Goal: Information Seeking & Learning: Learn about a topic

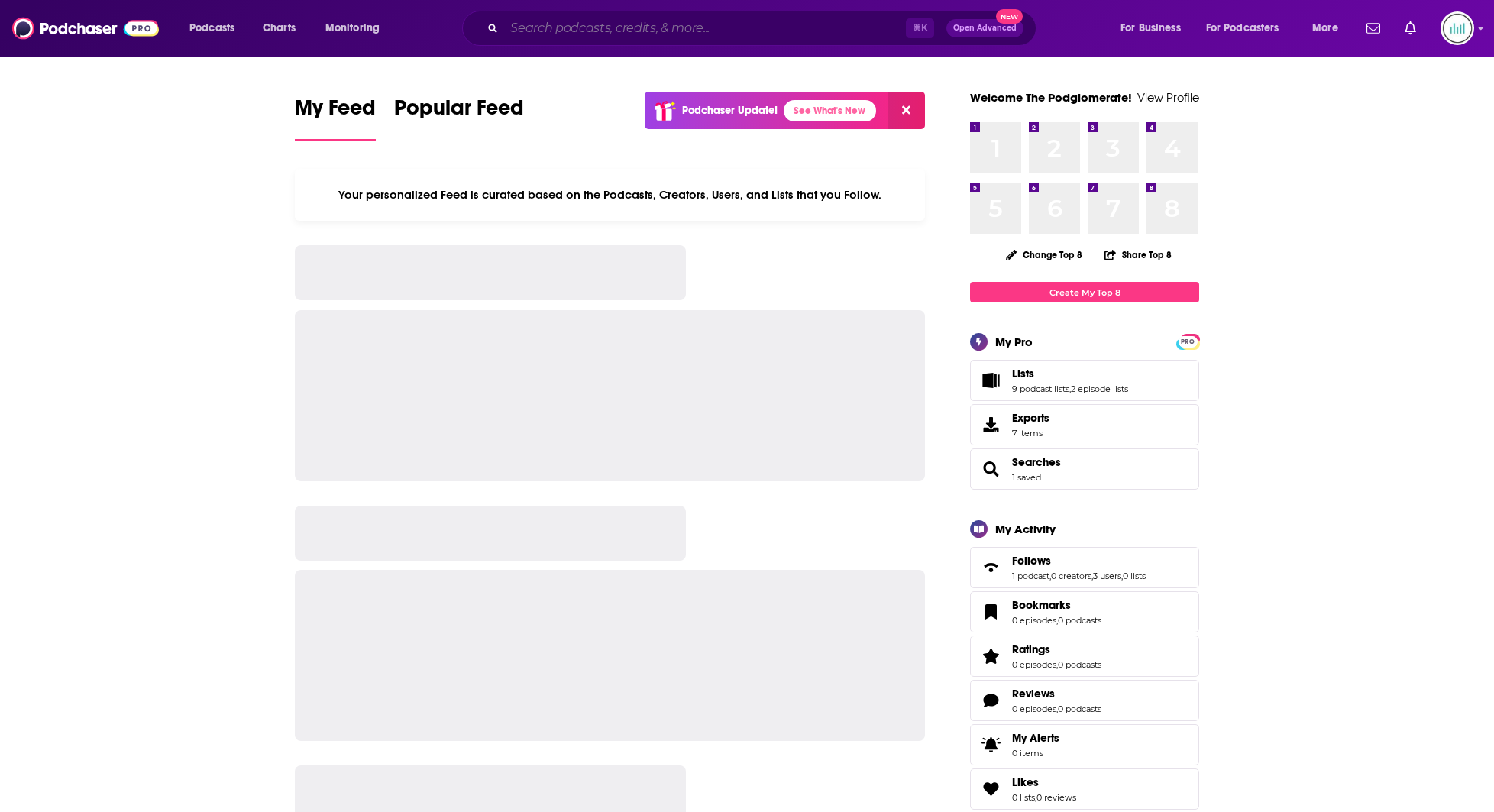
click at [653, 25] on input "Search podcasts, credits, & more..." at bounding box center [704, 28] width 402 height 24
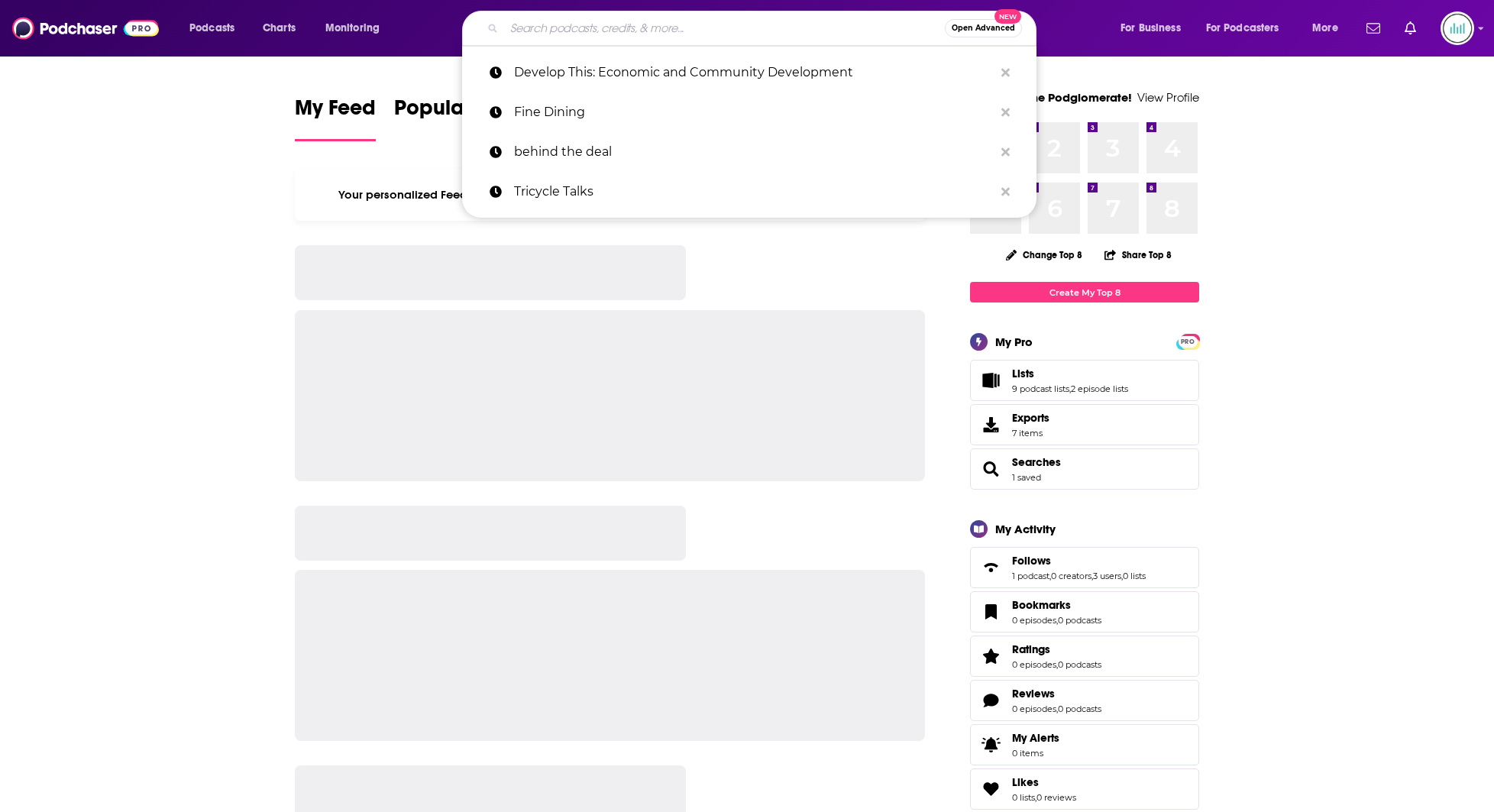
paste input "The Scaling Podcast With [PERSON_NAME]"
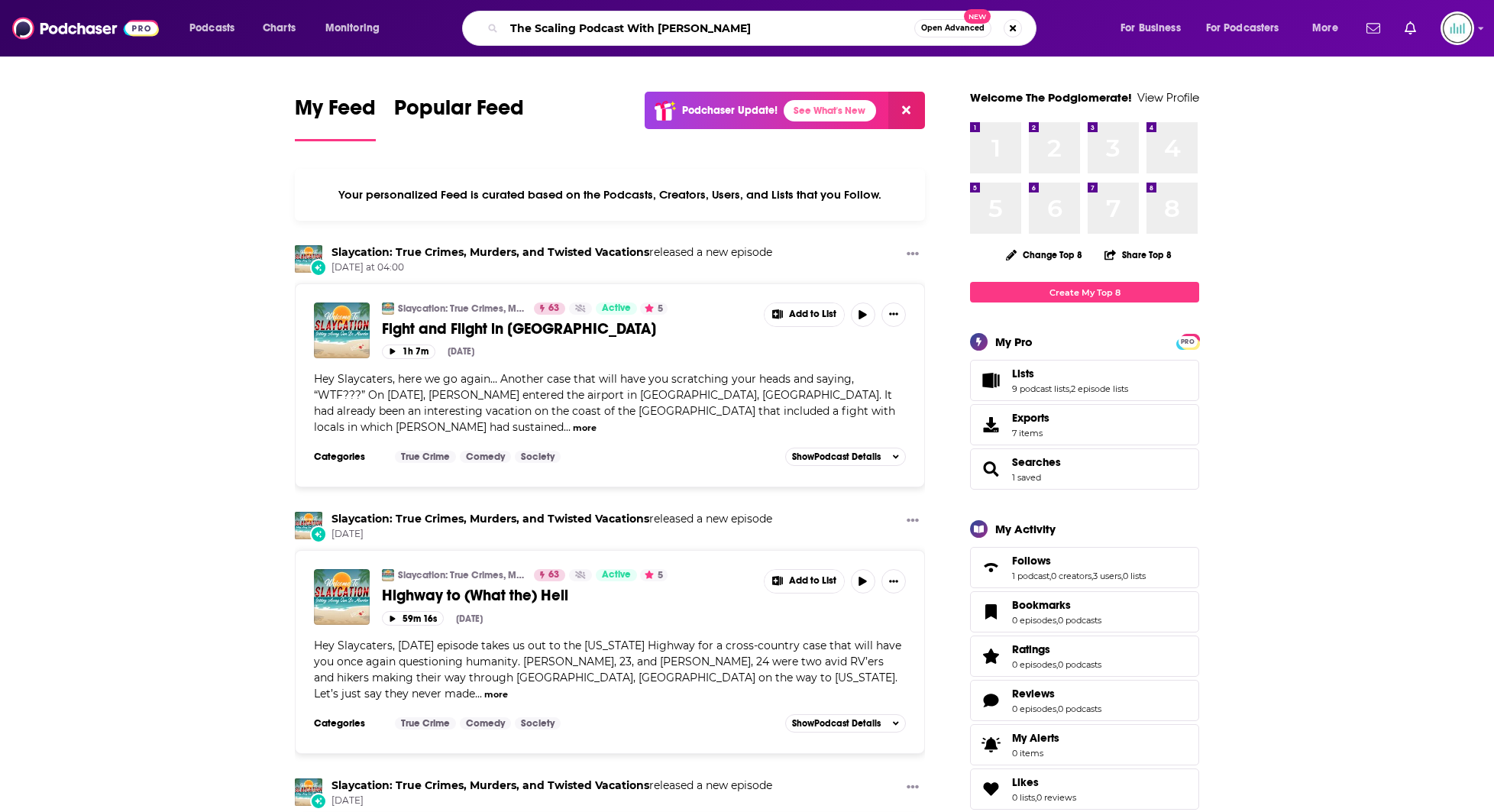
type input "The Scaling Podcast With [PERSON_NAME]"
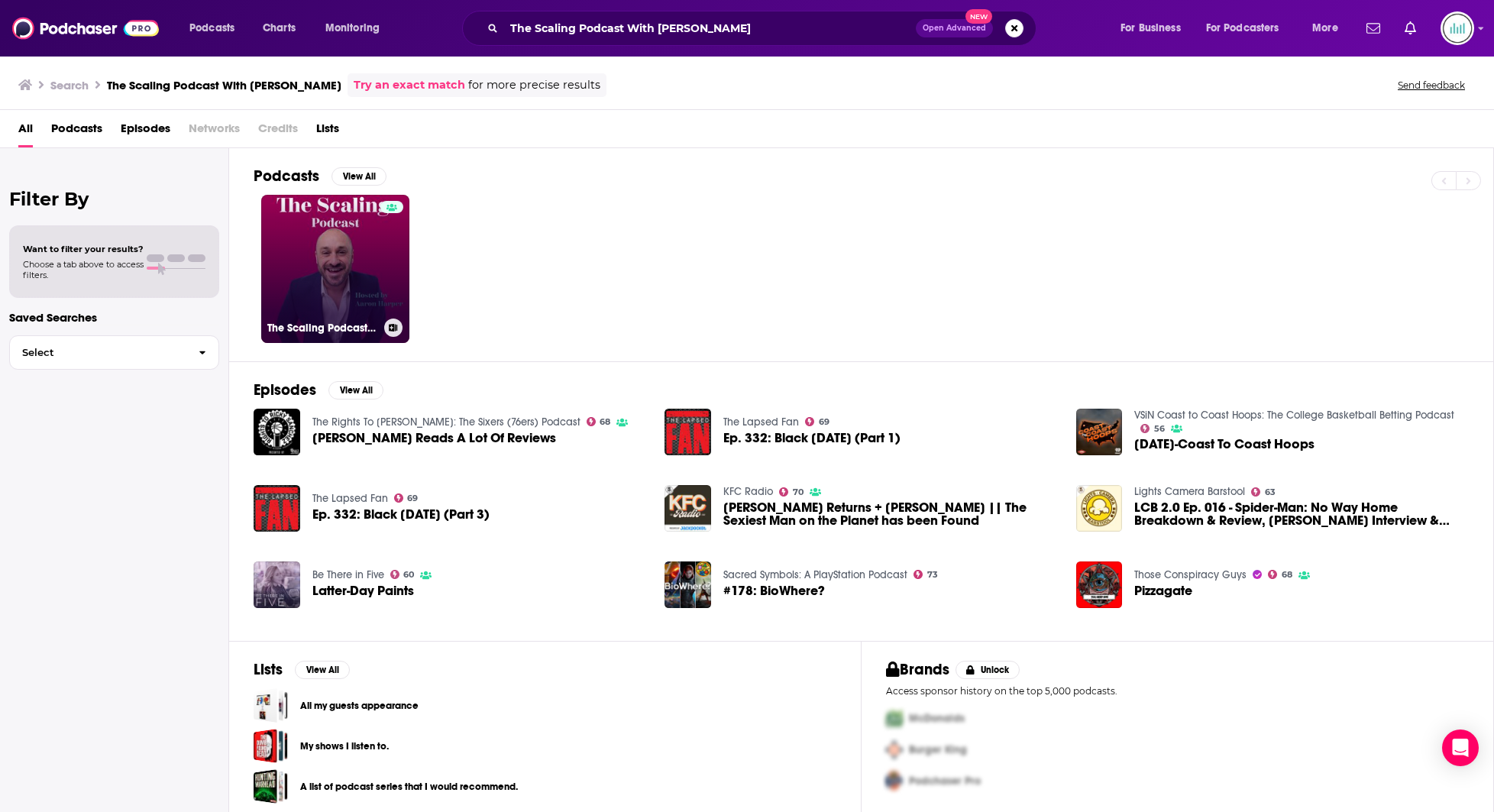
click at [319, 280] on link "The Scaling Podcast With [PERSON_NAME]" at bounding box center [335, 269] width 148 height 148
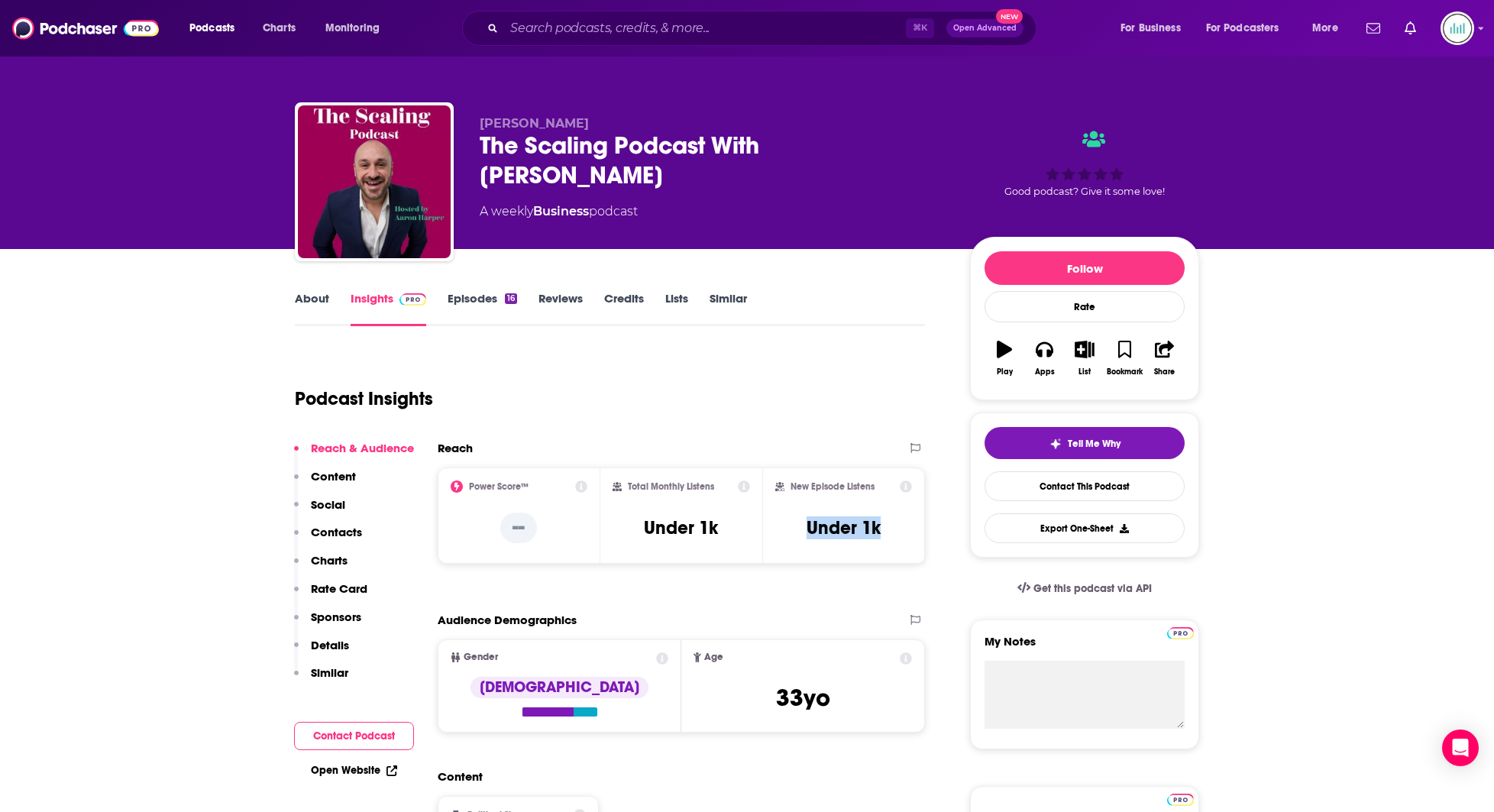
drag, startPoint x: 867, startPoint y: 527, endPoint x: 785, endPoint y: 526, distance: 82.0
click at [785, 526] on div "New Episode Listens Under 1k" at bounding box center [844, 516] width 137 height 70
drag, startPoint x: 723, startPoint y: 528, endPoint x: 644, endPoint y: 528, distance: 79.0
click at [645, 528] on div "Total Monthly Listens Under 1k" at bounding box center [681, 516] width 138 height 70
copy h3 "Under 1k"
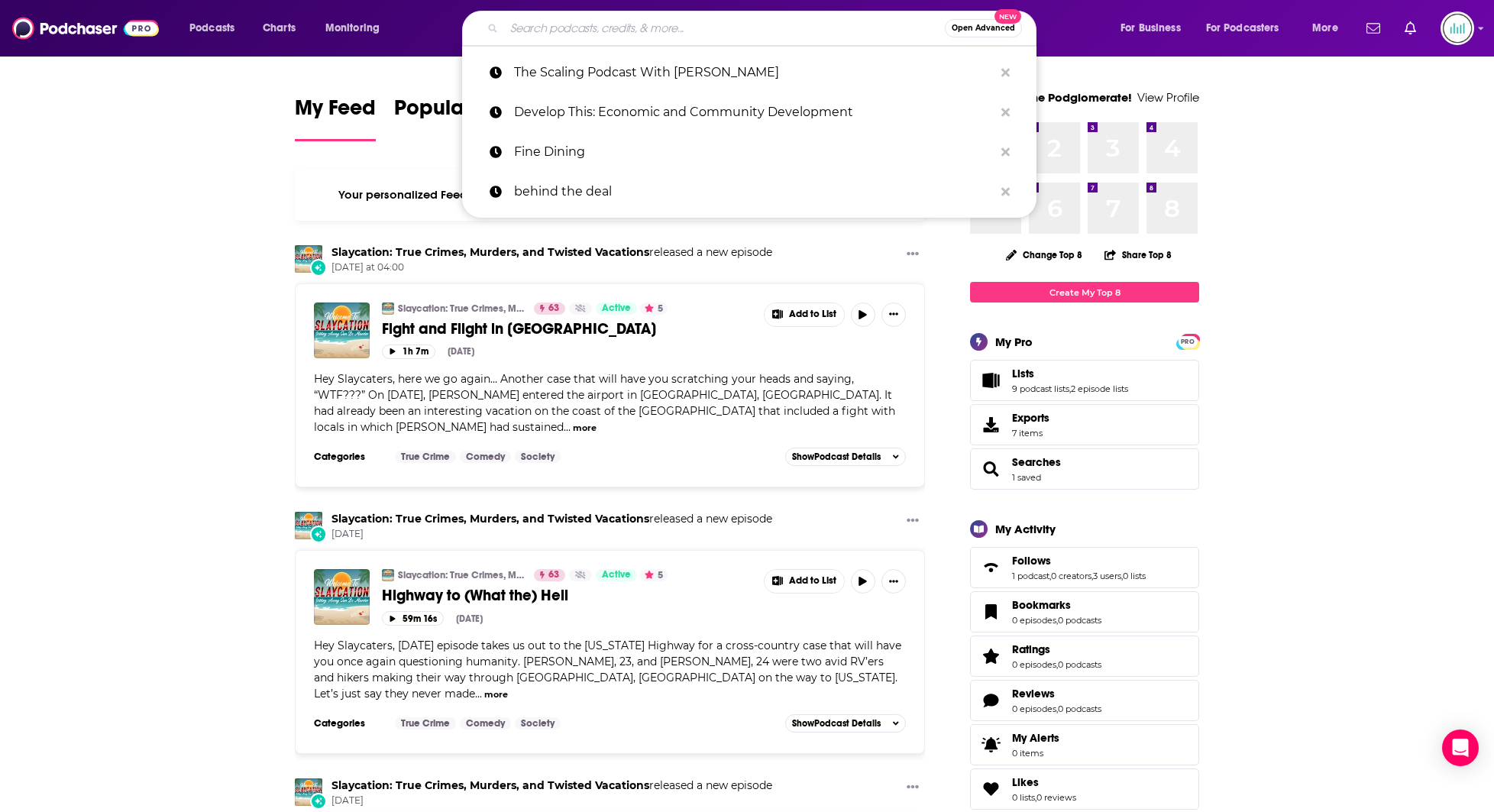
click at [548, 33] on input "Search podcasts, credits, & more..." at bounding box center [724, 28] width 441 height 24
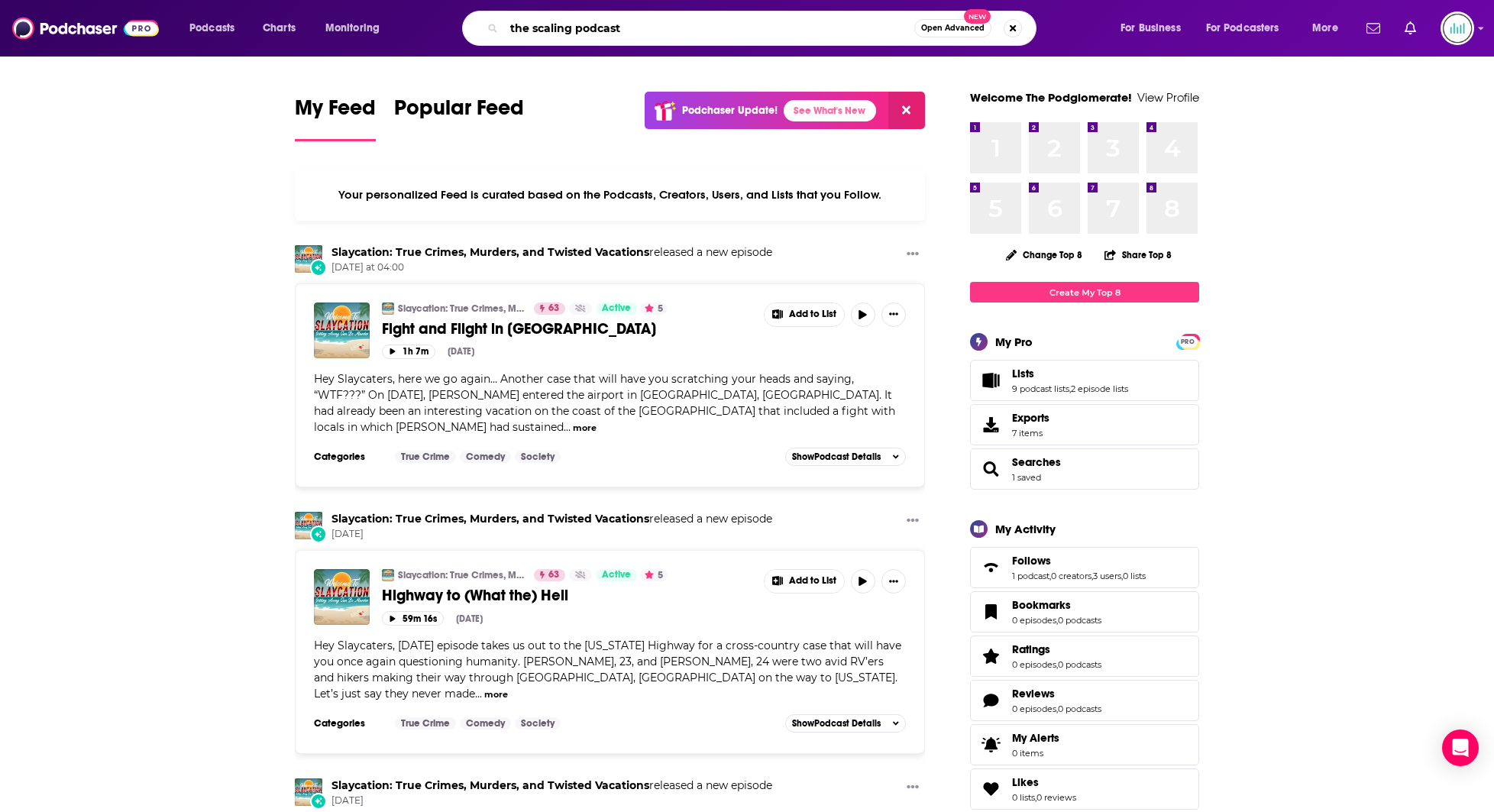
type input "the scaling podcast"
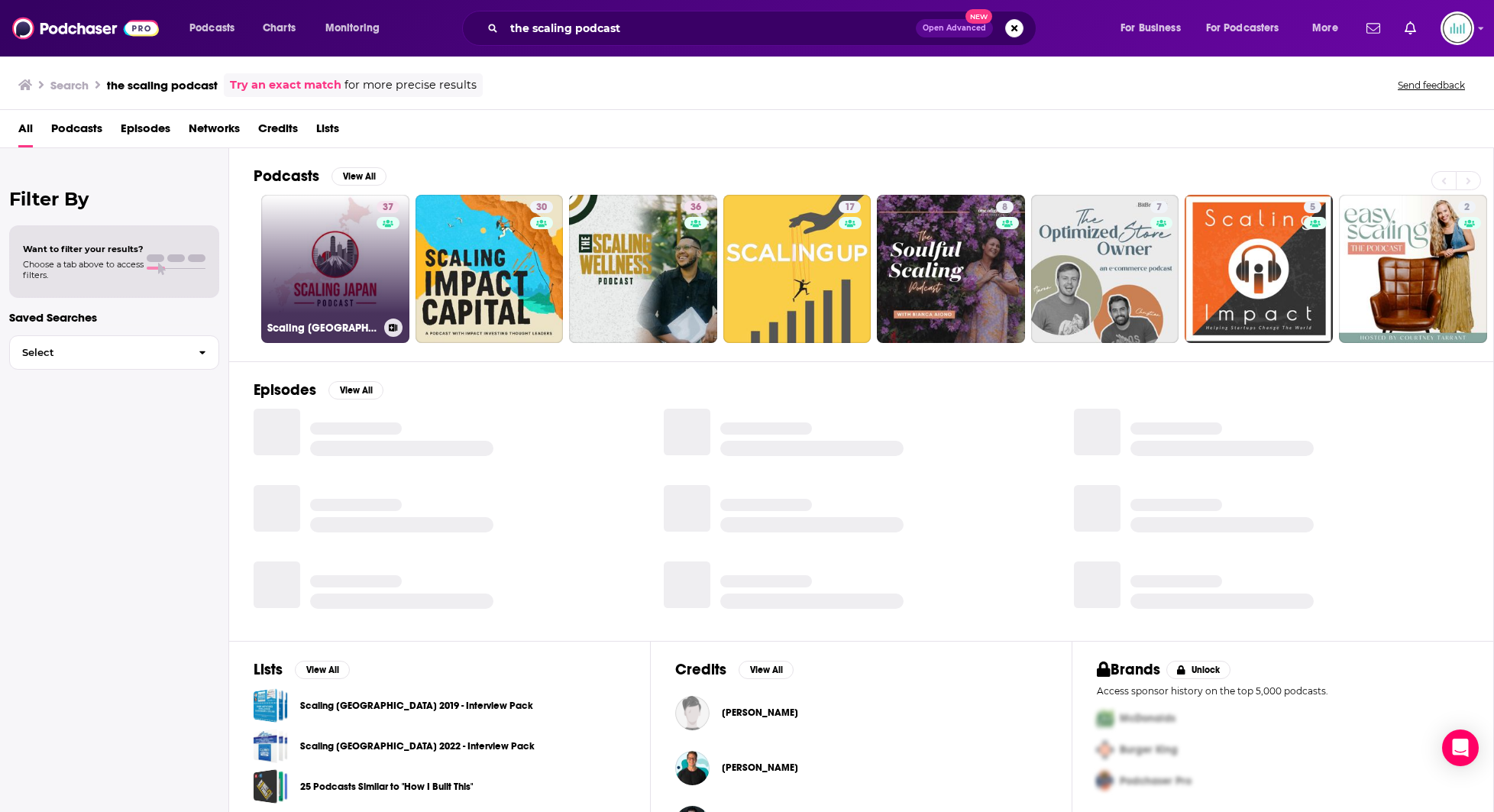
click at [325, 268] on link "37 Scaling [GEOGRAPHIC_DATA] Podcast" at bounding box center [335, 269] width 148 height 148
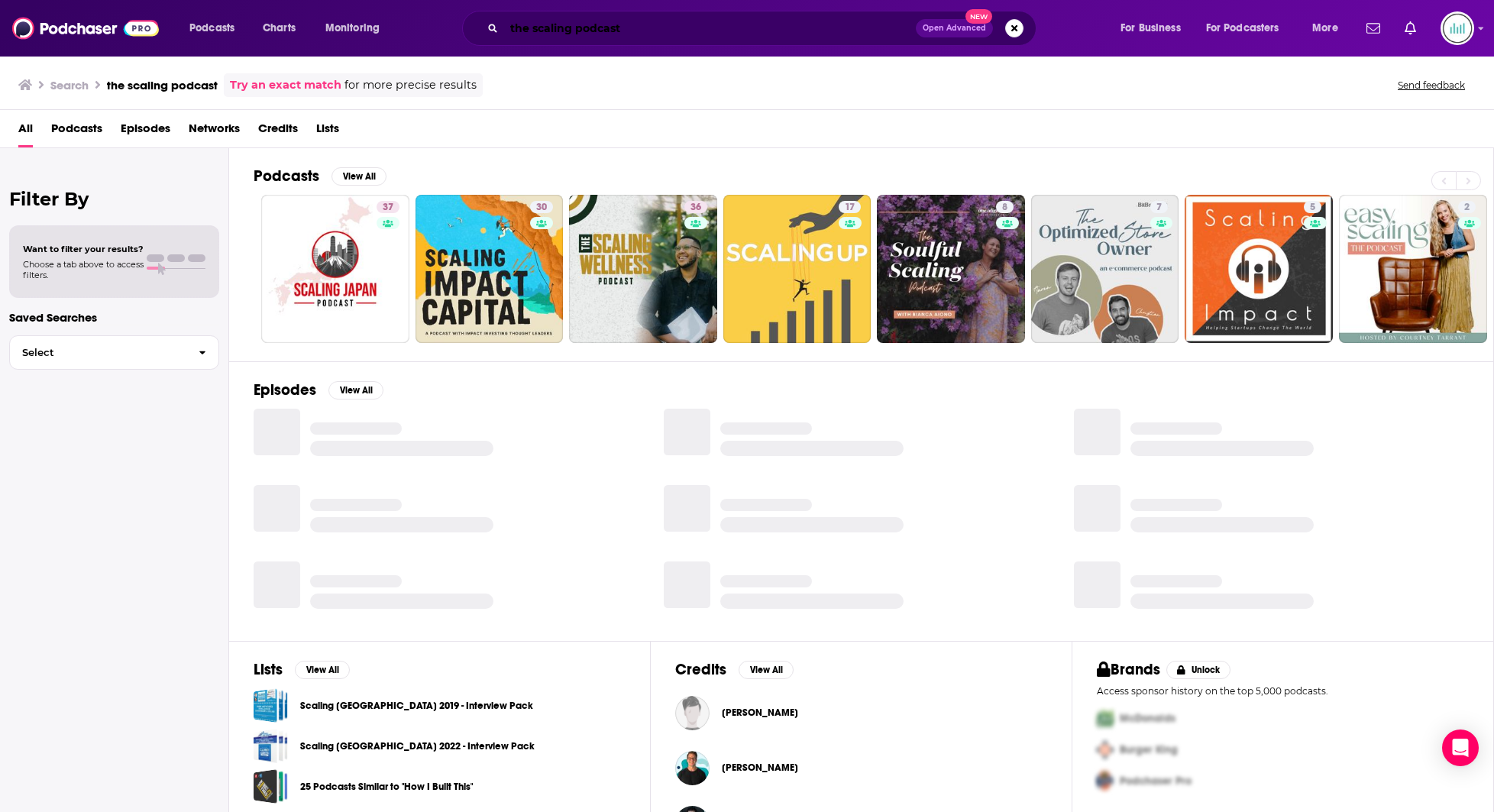
click at [644, 29] on input "the scaling podcast" at bounding box center [710, 28] width 411 height 24
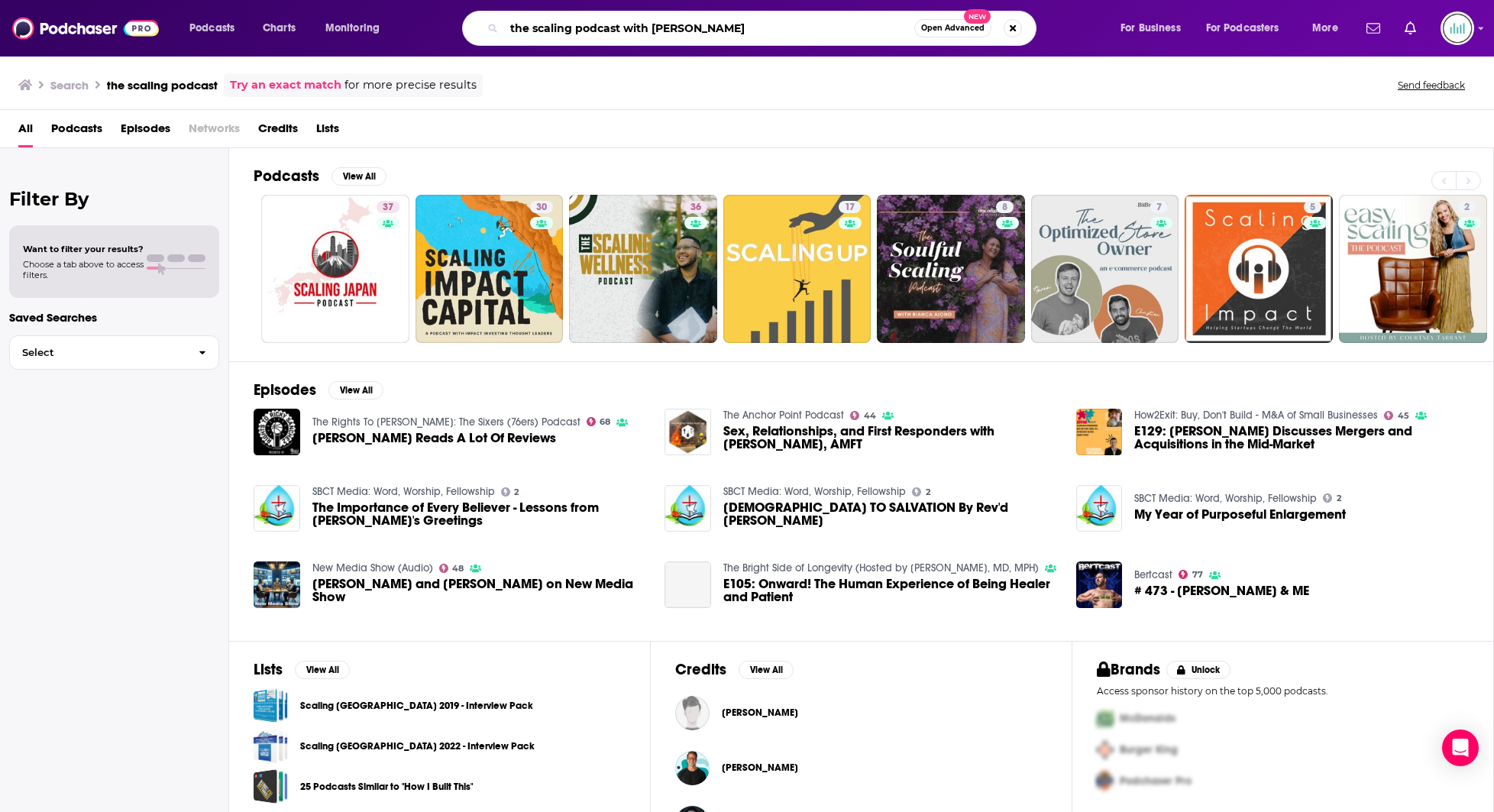
type input "the scaling podcast with [PERSON_NAME]"
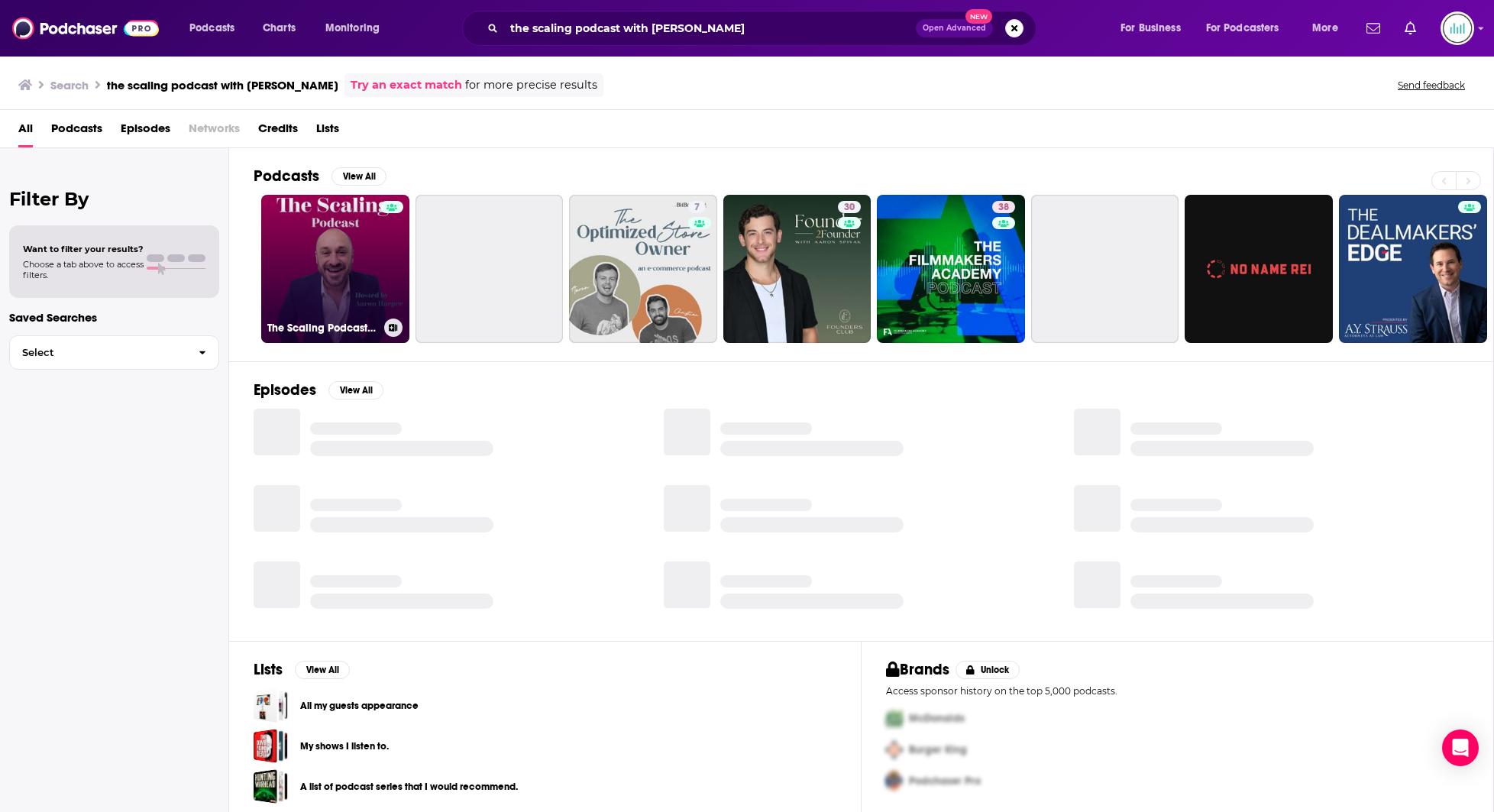
click at [356, 240] on link "The Scaling Podcast With [PERSON_NAME]" at bounding box center [335, 269] width 148 height 148
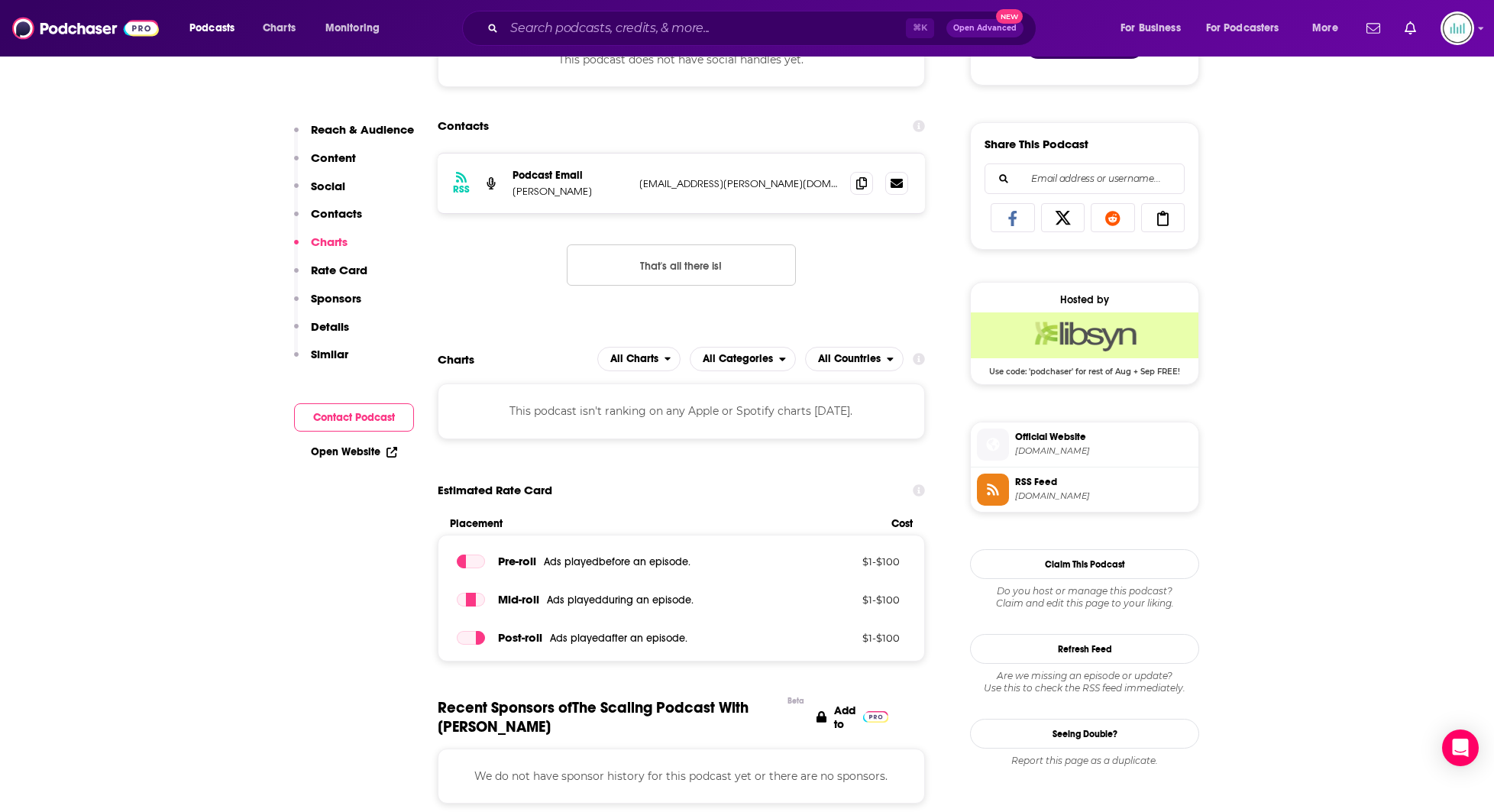
scroll to position [890, 0]
